Goal: Find specific page/section: Find specific page/section

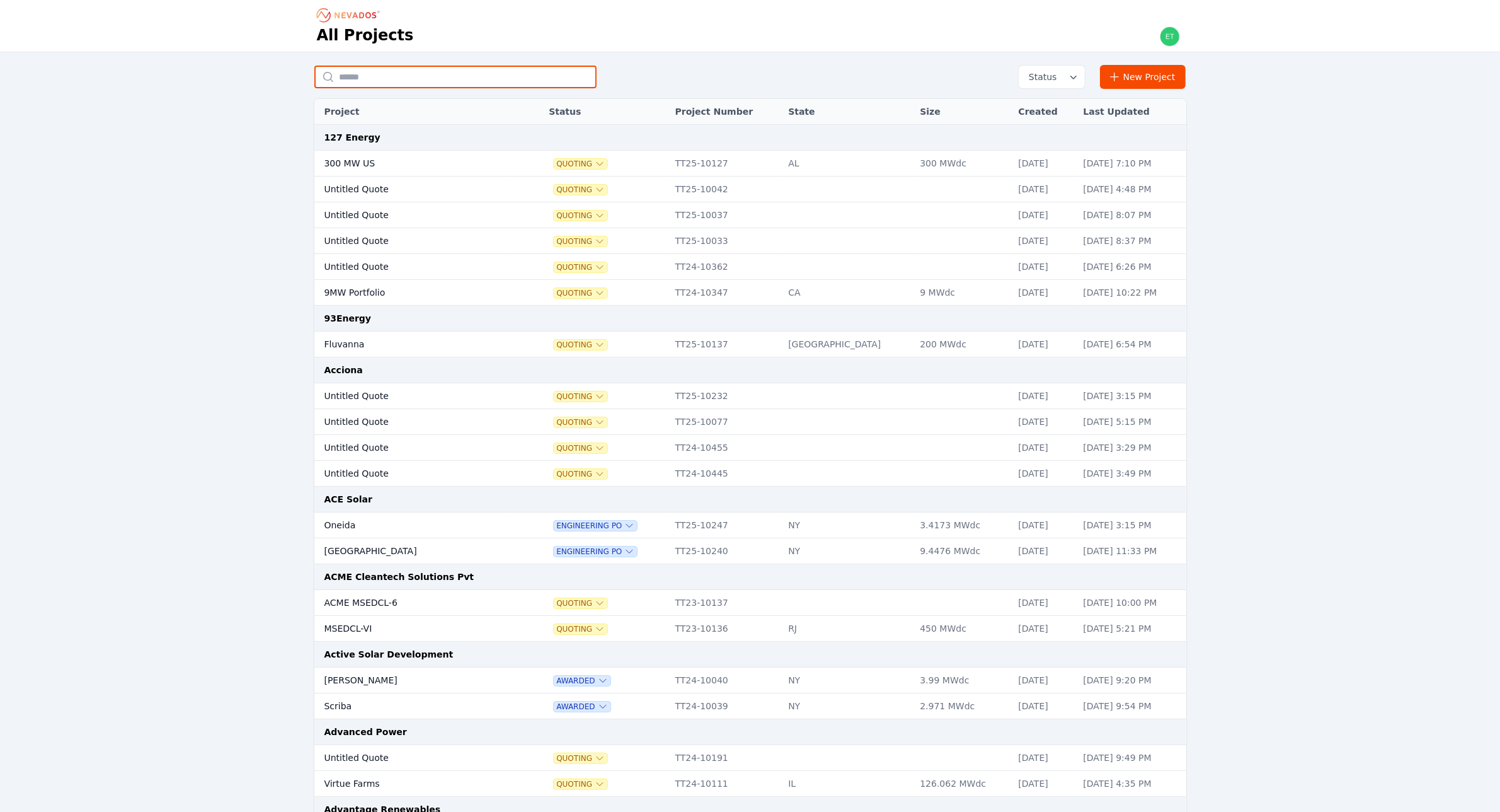
click at [489, 73] on input "text" at bounding box center [456, 76] width 282 height 23
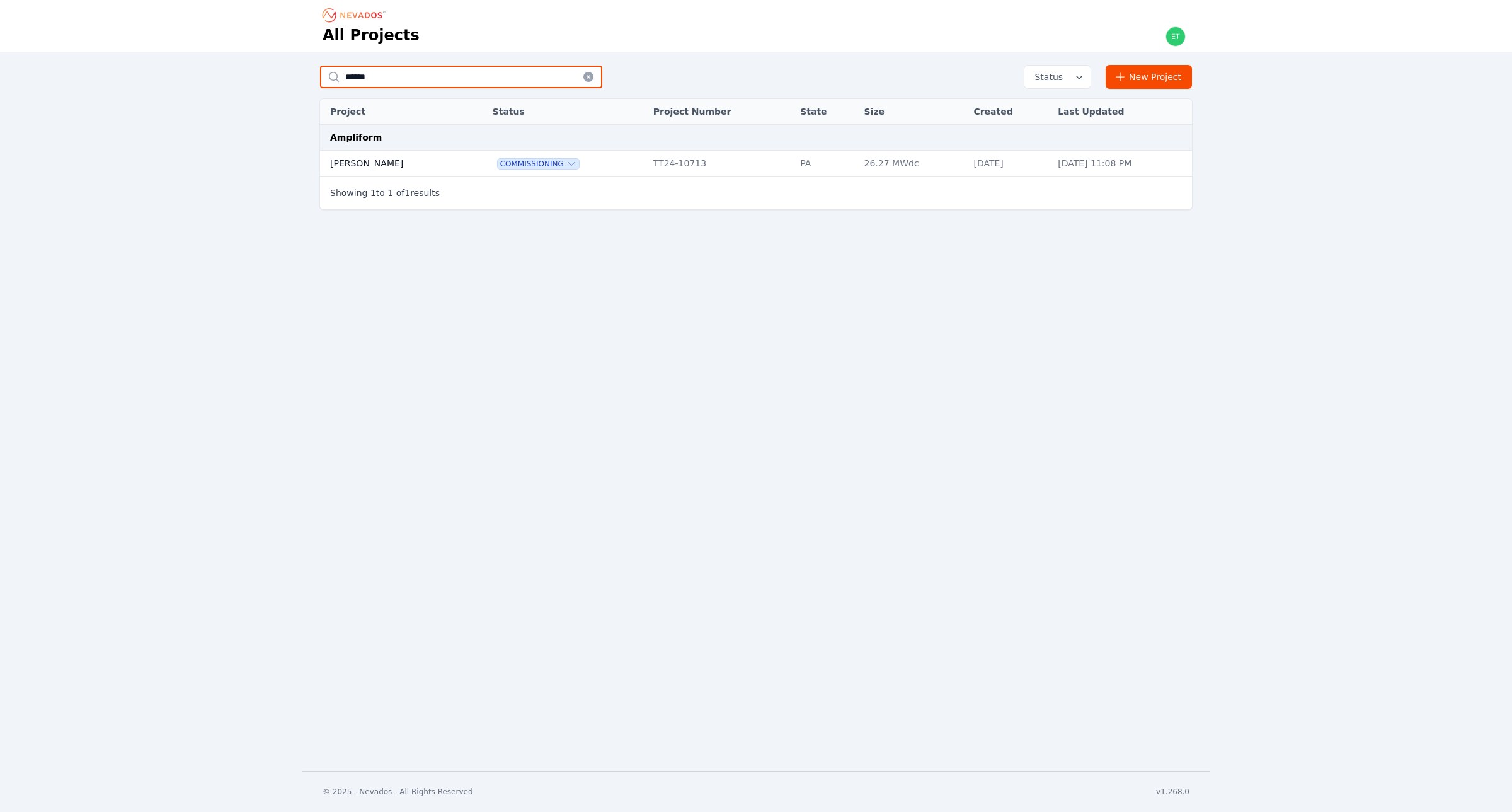
type input "******"
click at [570, 160] on div "Commissioning" at bounding box center [567, 163] width 148 height 13
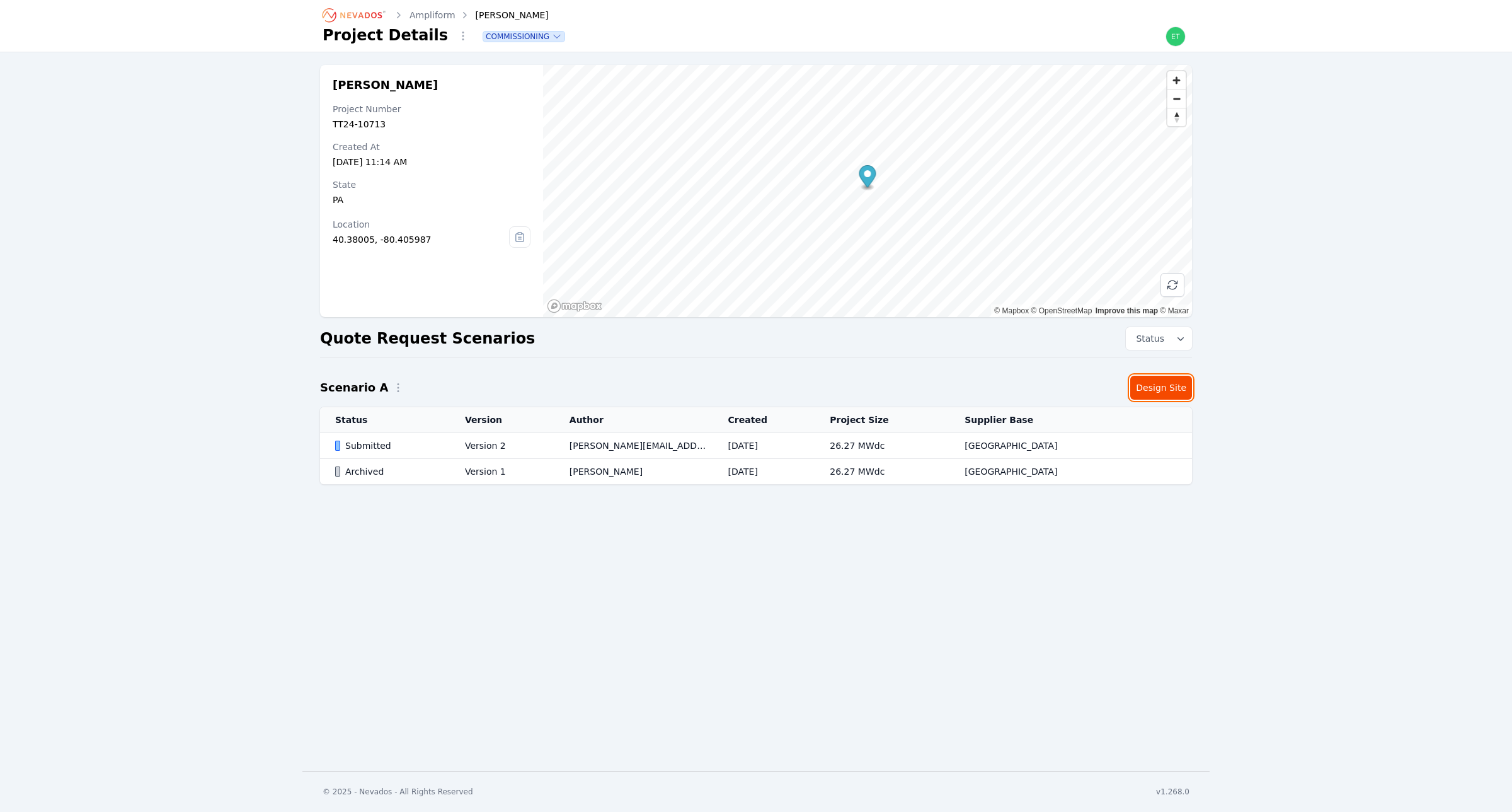
click at [1170, 382] on link "Design Site" at bounding box center [1160, 387] width 62 height 24
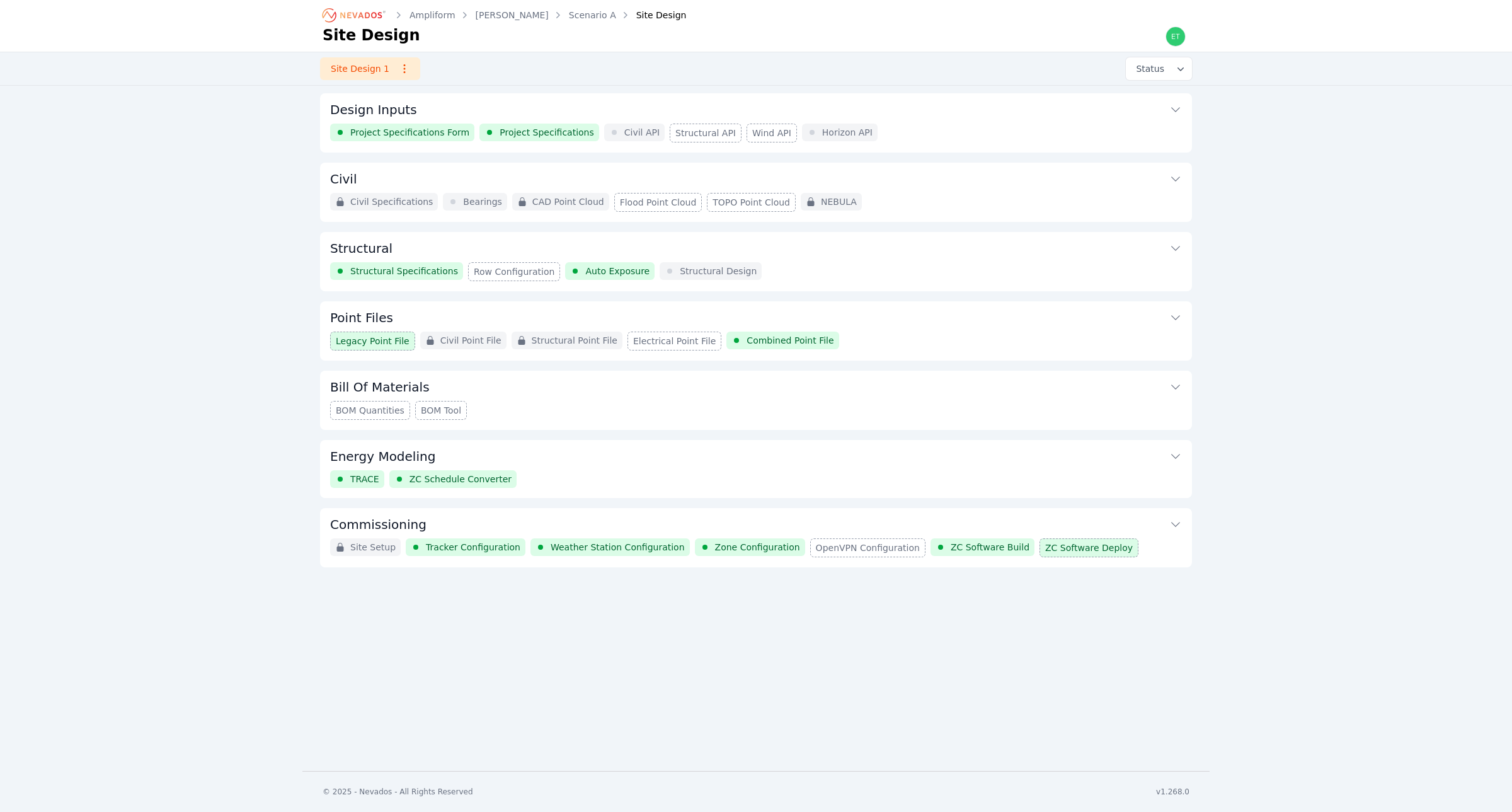
click at [827, 527] on button "Commissioning" at bounding box center [756, 523] width 852 height 30
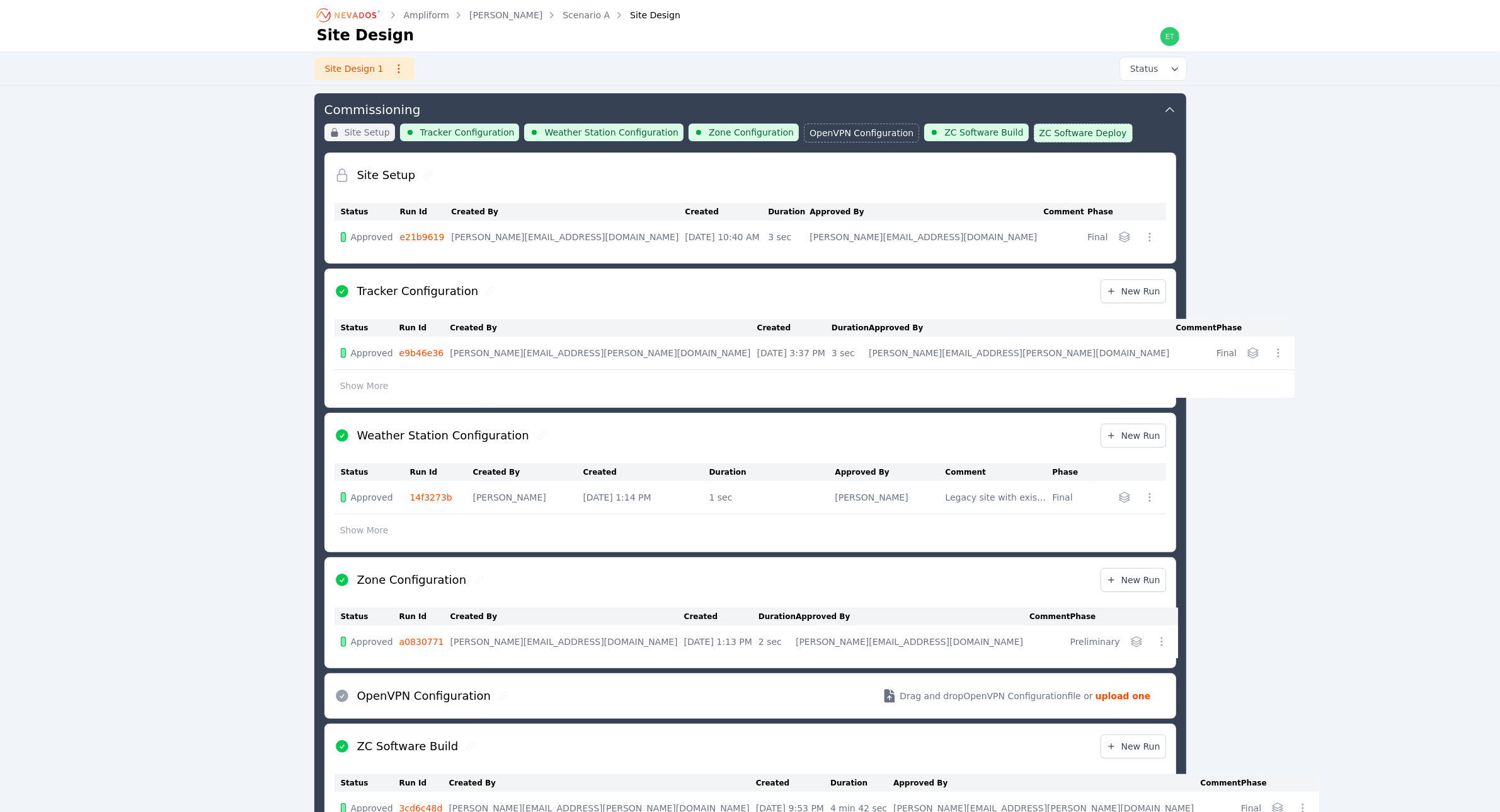
scroll to position [678, 0]
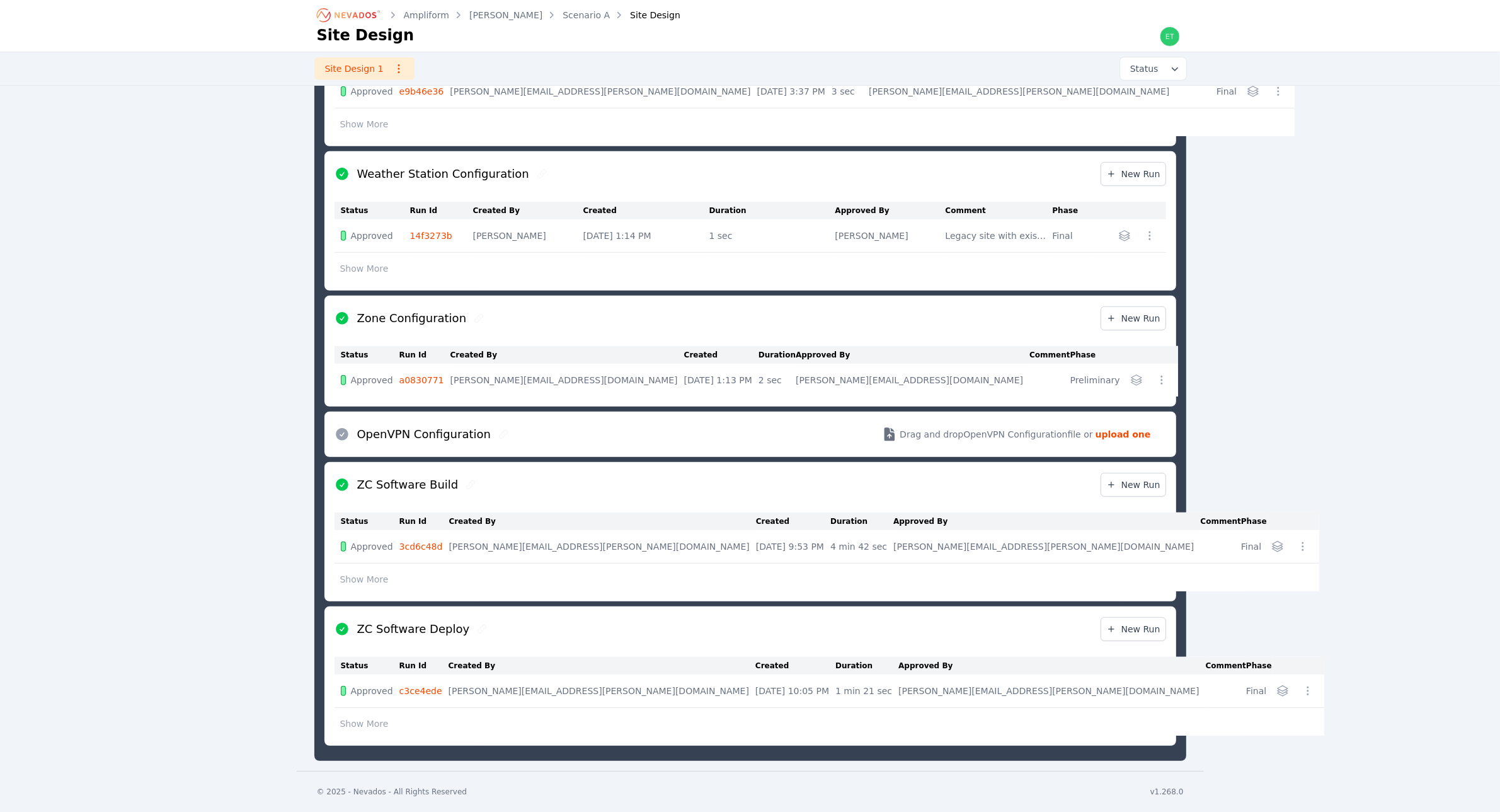
click at [361, 728] on button "Show More" at bounding box center [364, 724] width 60 height 24
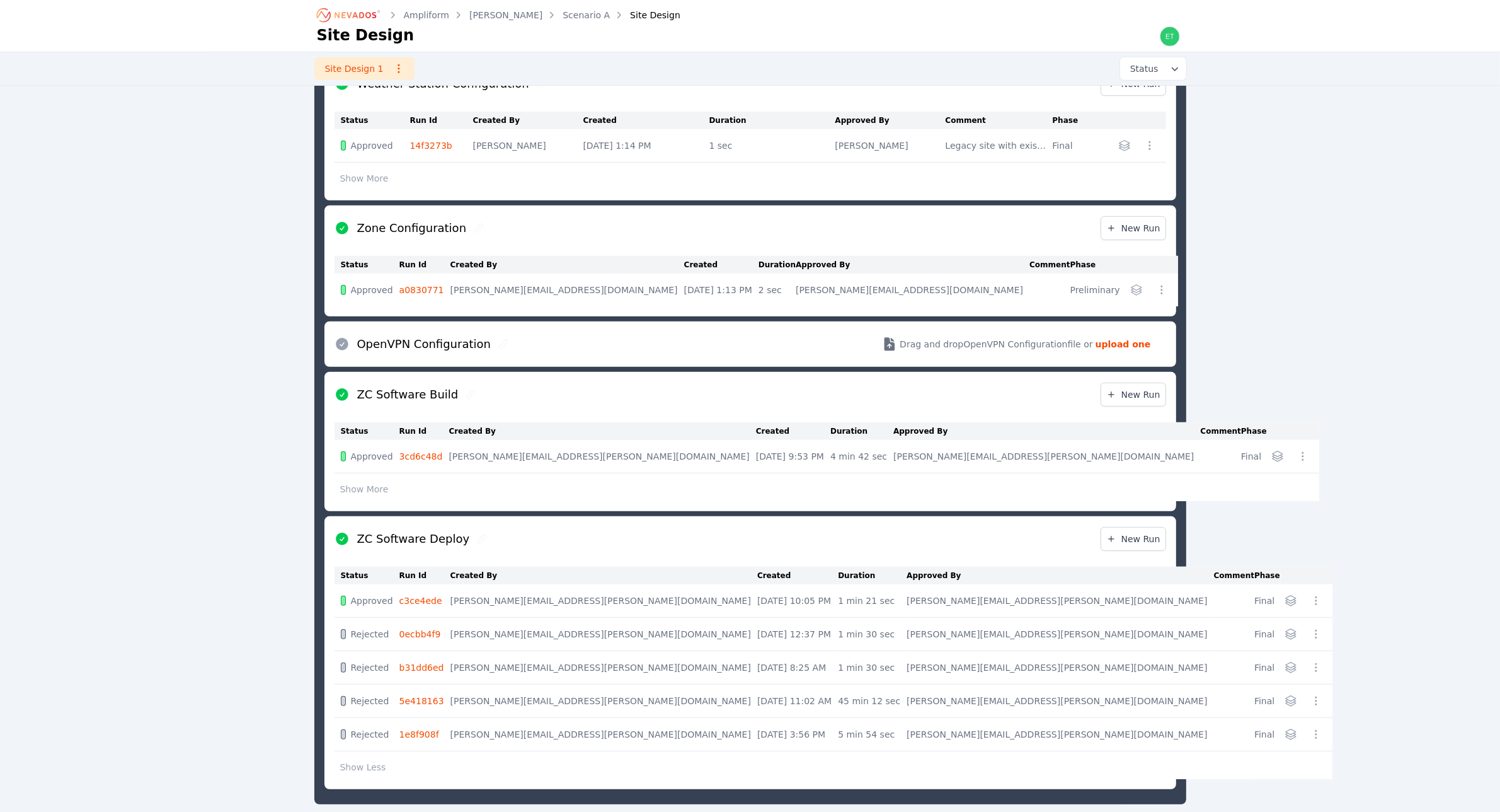
scroll to position [813, 0]
